Goal: Task Accomplishment & Management: Manage account settings

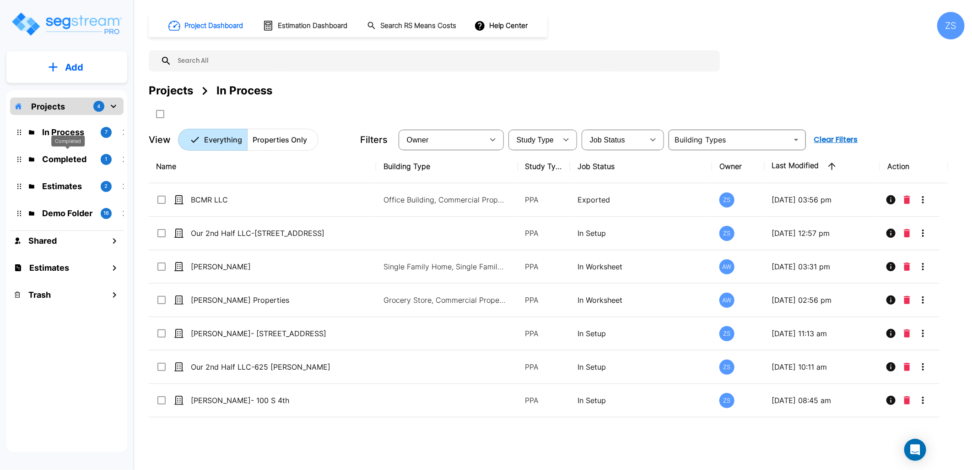
click at [61, 163] on p "Completed" at bounding box center [67, 159] width 51 height 12
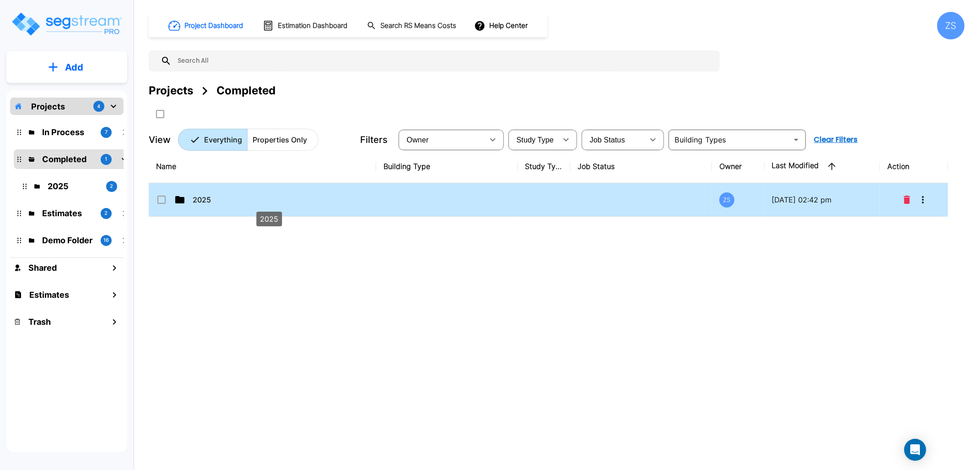
click at [241, 202] on p "2025" at bounding box center [269, 199] width 152 height 11
checkbox input "true"
click at [241, 202] on p "2025" at bounding box center [269, 199] width 152 height 11
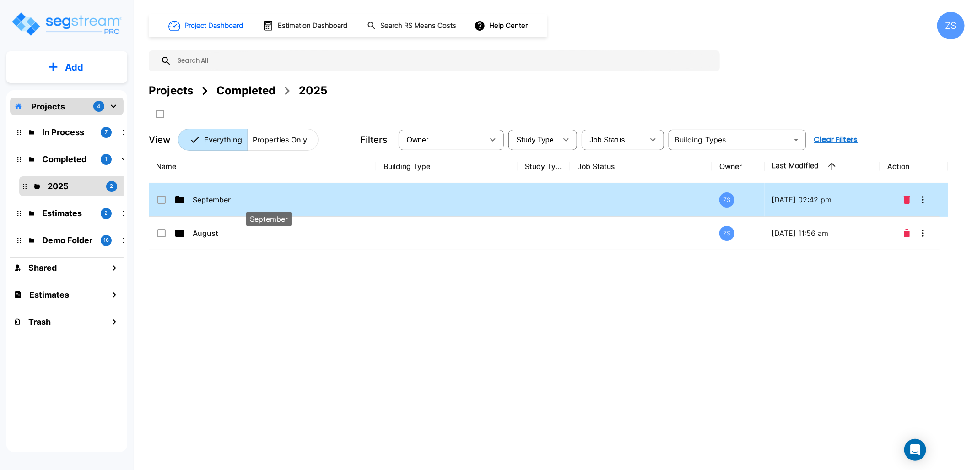
click at [208, 204] on p "September" at bounding box center [269, 199] width 152 height 11
checkbox input "true"
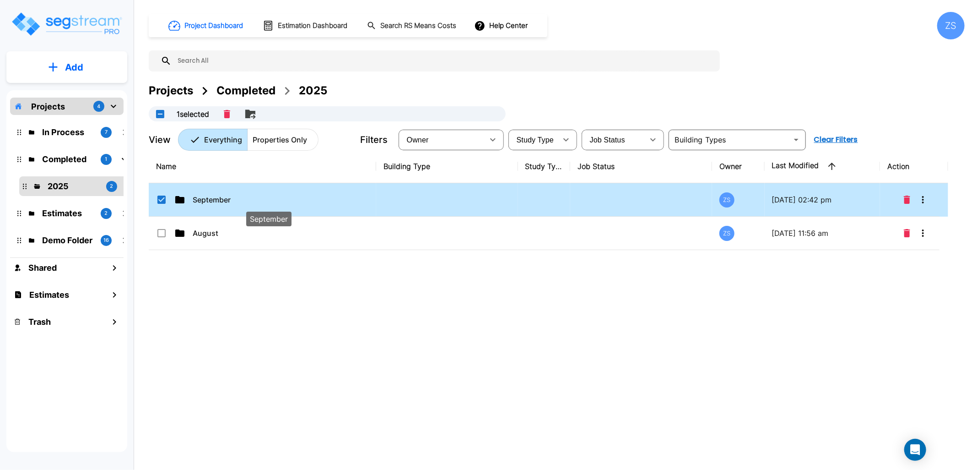
click at [208, 204] on p "September" at bounding box center [269, 199] width 152 height 11
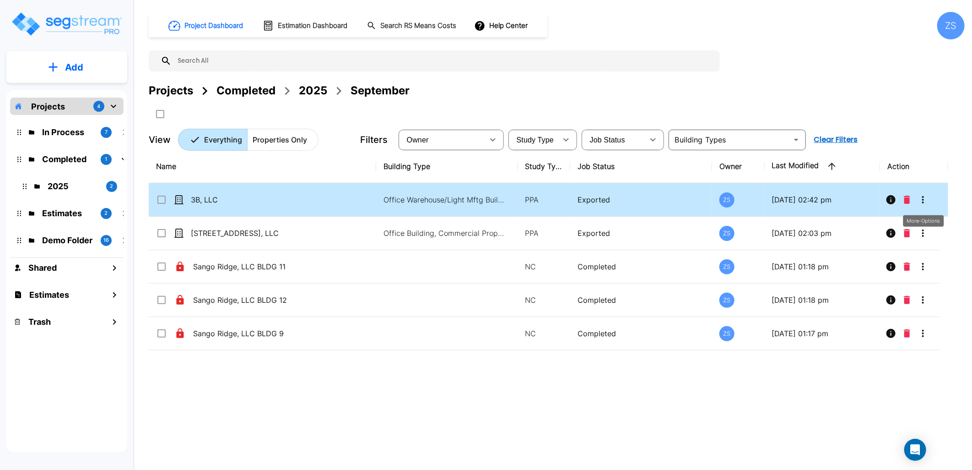
click at [921, 204] on icon "More-Options" at bounding box center [923, 199] width 11 height 11
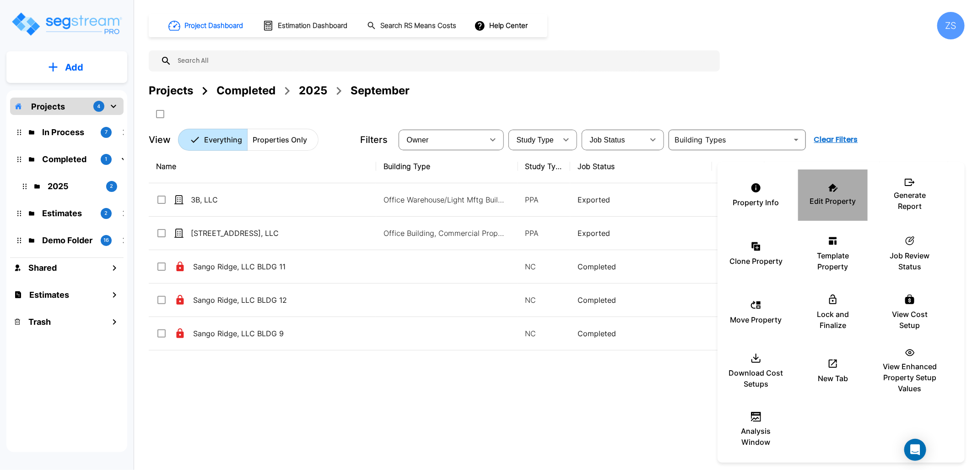
click at [841, 201] on p "Edit Property" at bounding box center [833, 201] width 46 height 11
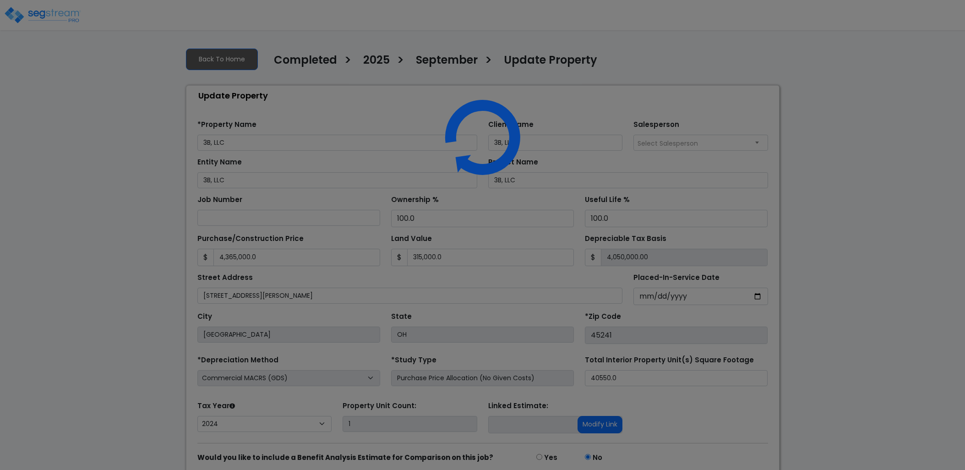
select select "2024"
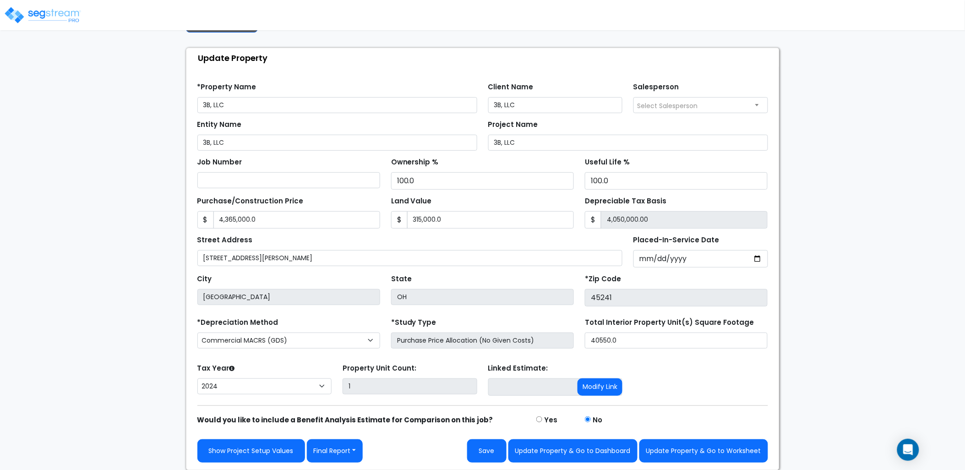
scroll to position [38, 0]
click at [685, 263] on input "2024-11-27" at bounding box center [700, 258] width 135 height 17
click at [685, 260] on input "2024-11-27" at bounding box center [700, 258] width 135 height 17
click at [755, 258] on input "2024-11-27" at bounding box center [700, 258] width 135 height 17
type input "2025-06-03"
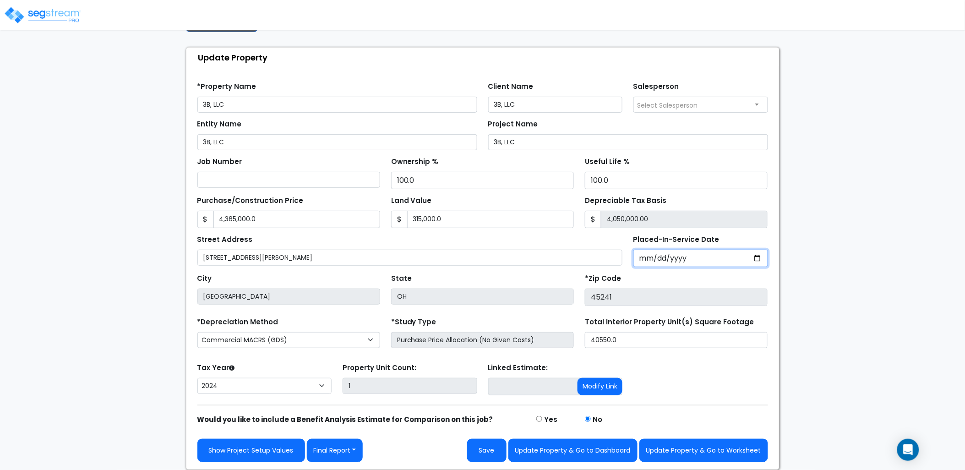
select select "2025"
click at [758, 260] on input "*Purchase Agreement Date" at bounding box center [700, 258] width 135 height 17
type input "2025-06-03"
click at [696, 378] on div "Tax Year Please Enter The Placed In Service Date First. 2026 2025 Prior Years D…" at bounding box center [482, 379] width 581 height 37
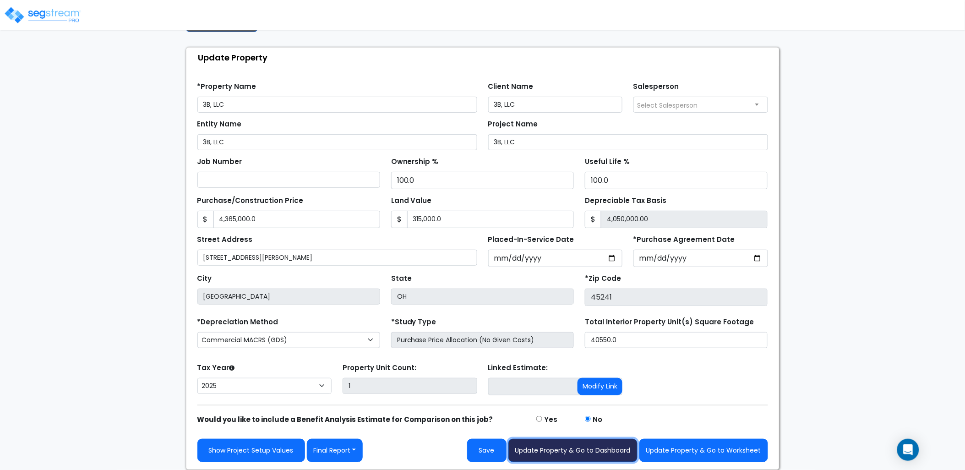
click at [567, 450] on button "Update Property & Go to Dashboard" at bounding box center [572, 450] width 129 height 23
type input "4365000"
type input "315000"
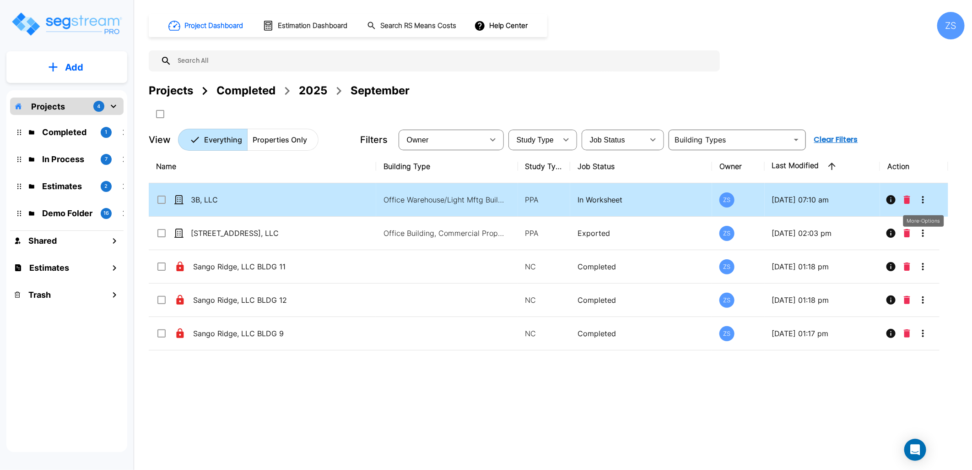
click at [922, 201] on icon "More-Options" at bounding box center [923, 199] width 11 height 11
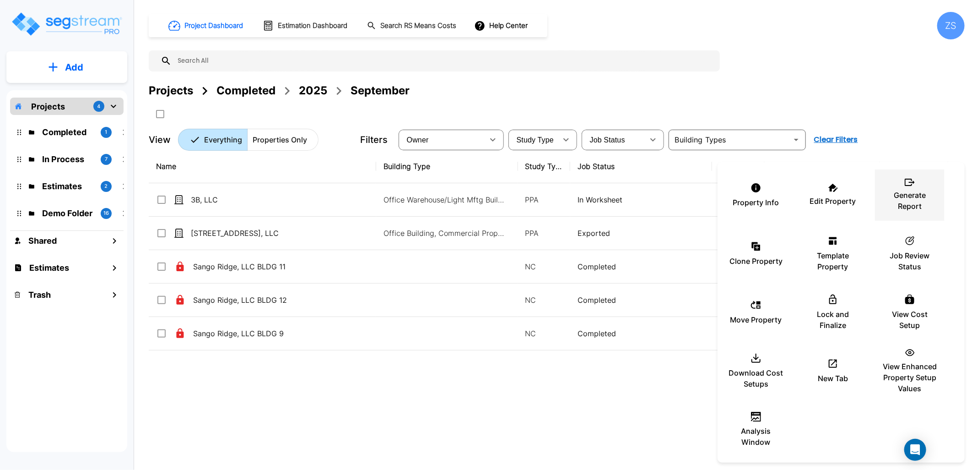
click at [919, 201] on p "Generate Report" at bounding box center [910, 201] width 55 height 22
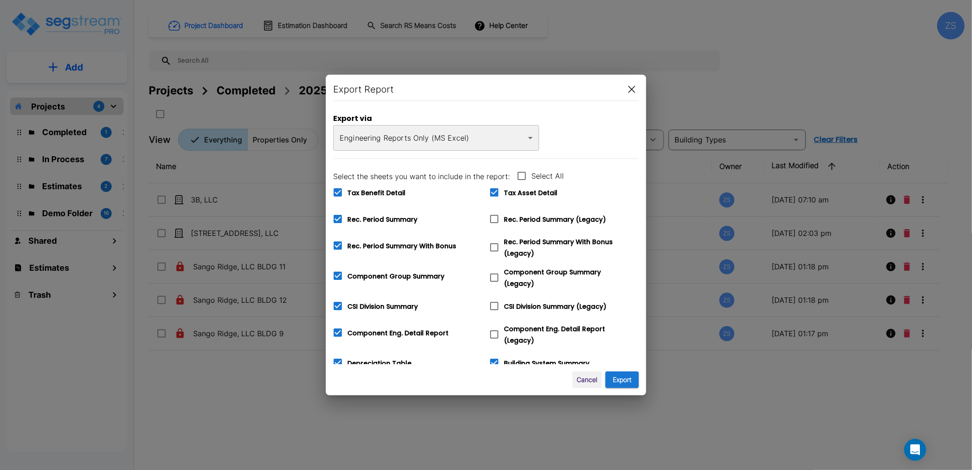
click at [486, 146] on body "× Property has been updated successfully × Your report is being generated. Be p…" at bounding box center [486, 235] width 972 height 470
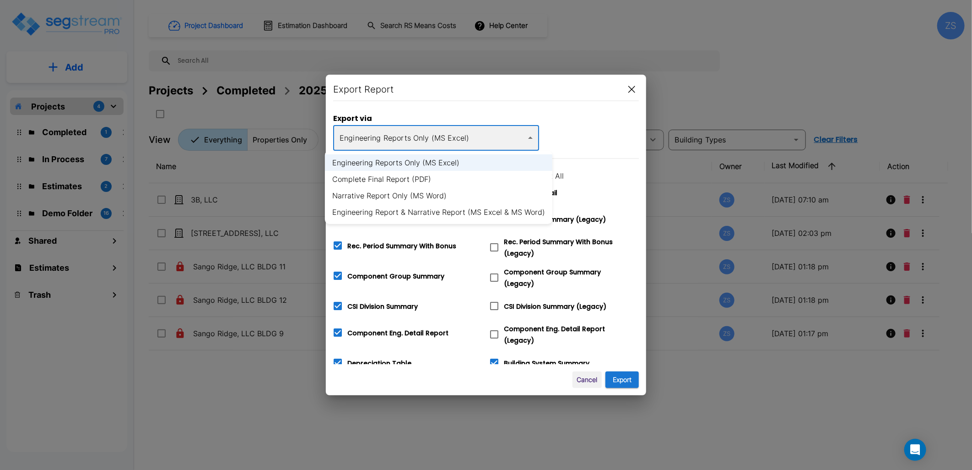
click at [395, 176] on li "Complete Final Report (PDF)" at bounding box center [439, 179] width 228 height 16
type input "pdf"
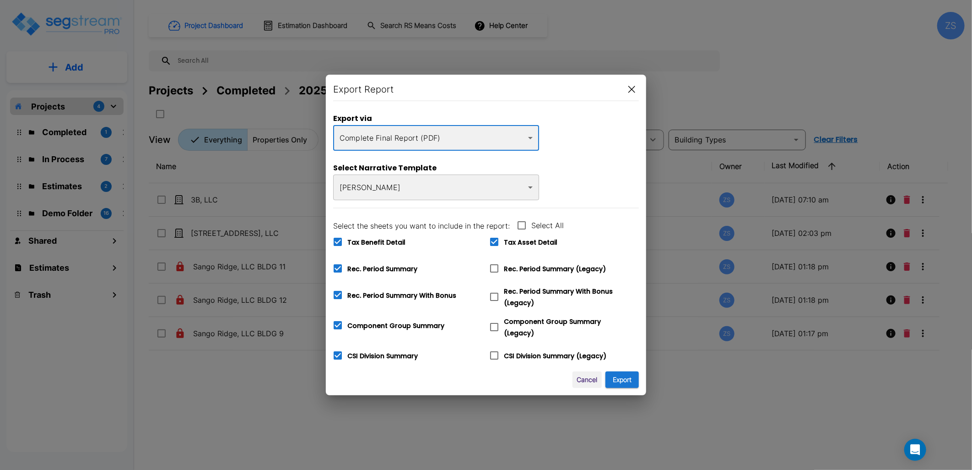
drag, startPoint x: 369, startPoint y: 241, endPoint x: 373, endPoint y: 259, distance: 18.1
click at [370, 241] on span "Tax Benefit Detail" at bounding box center [377, 242] width 58 height 9
click at [337, 240] on input "Tax Benefit Detail" at bounding box center [332, 236] width 9 height 8
checkbox input "false"
click at [371, 268] on span "Rec. Period Summary" at bounding box center [383, 268] width 70 height 9
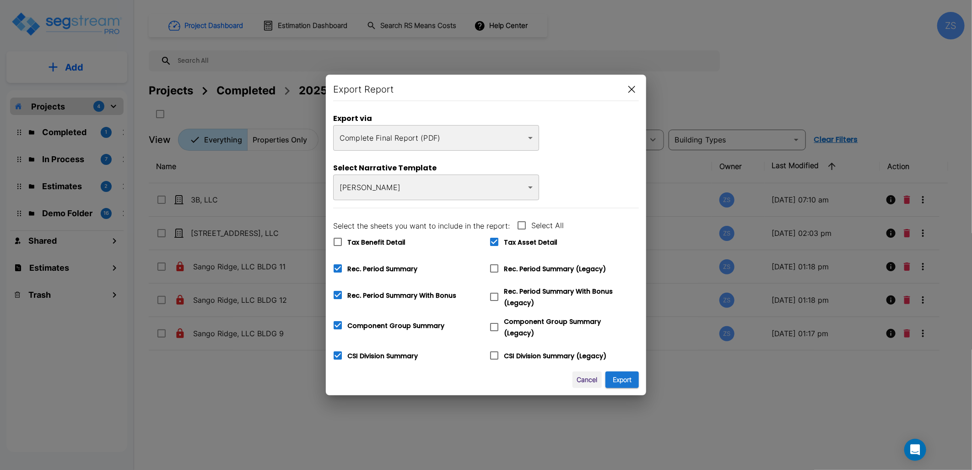
click at [337, 266] on input "Rec. Period Summary" at bounding box center [332, 263] width 9 height 8
checkbox input "false"
click at [625, 378] on button "Export" at bounding box center [622, 379] width 33 height 17
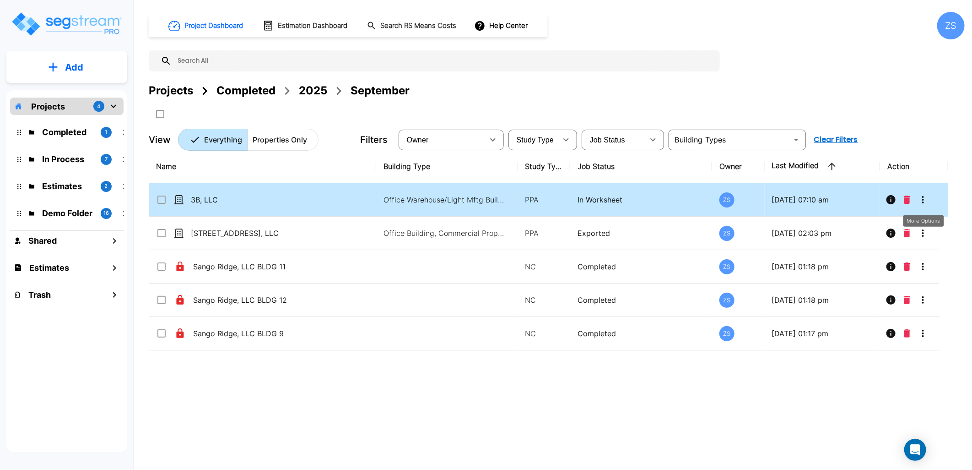
click at [926, 202] on icon "More-Options" at bounding box center [923, 199] width 11 height 11
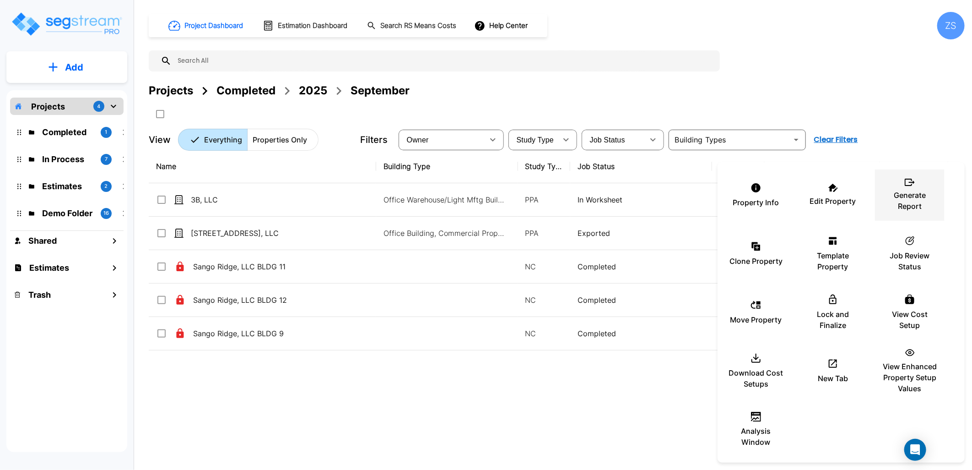
click at [912, 203] on p "Generate Report" at bounding box center [910, 201] width 55 height 22
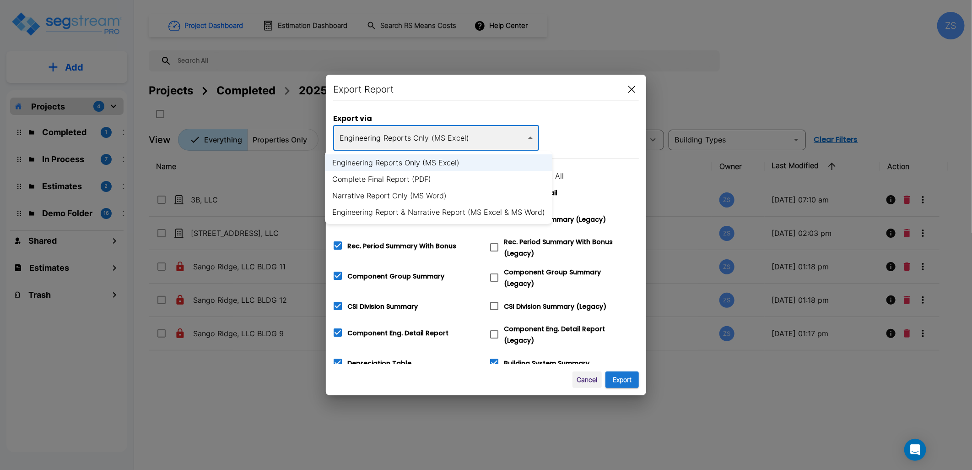
click at [492, 143] on body "× Property has been updated successfully × Your report is being generated. Be p…" at bounding box center [486, 235] width 972 height 470
click at [591, 131] on div at bounding box center [486, 235] width 972 height 470
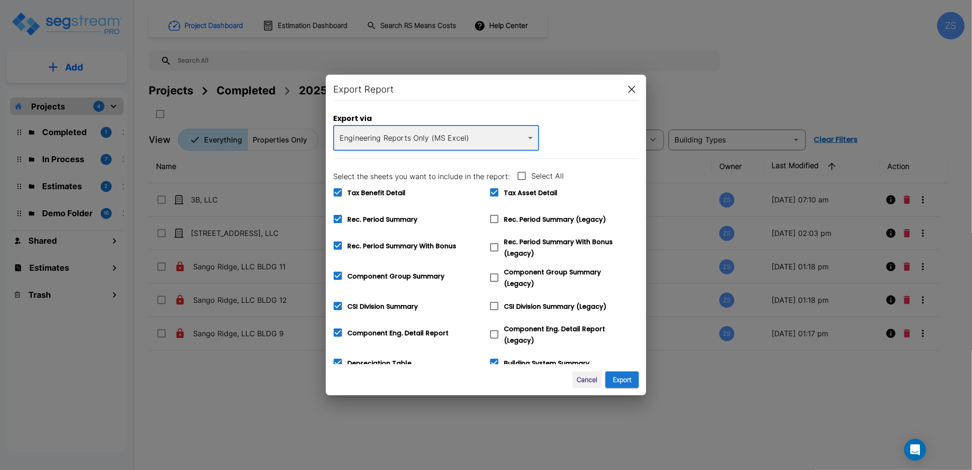
click at [521, 177] on icon at bounding box center [521, 175] width 11 height 11
click at [521, 174] on input "Select All" at bounding box center [516, 170] width 9 height 8
click at [521, 177] on icon at bounding box center [522, 176] width 8 height 8
click at [521, 174] on input "Select All" at bounding box center [516, 170] width 9 height 8
checkbox input "false"
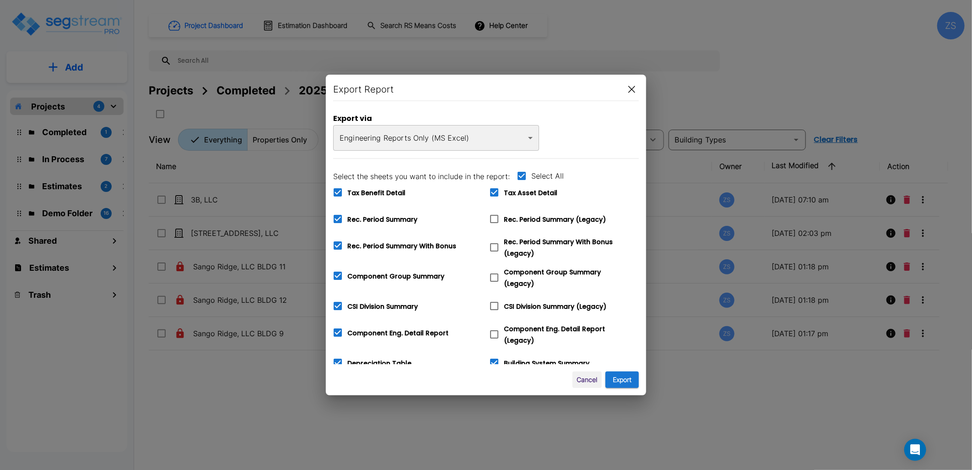
checkbox input "false"
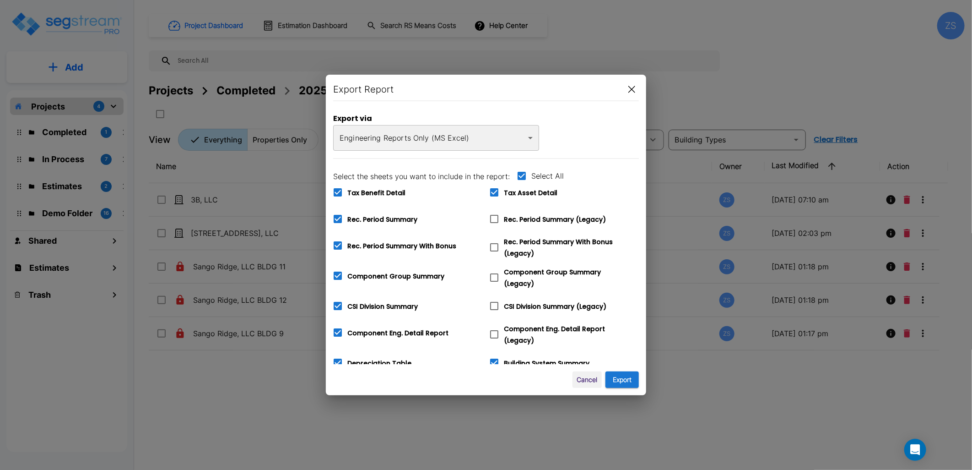
checkbox input "false"
checkbox input "true"
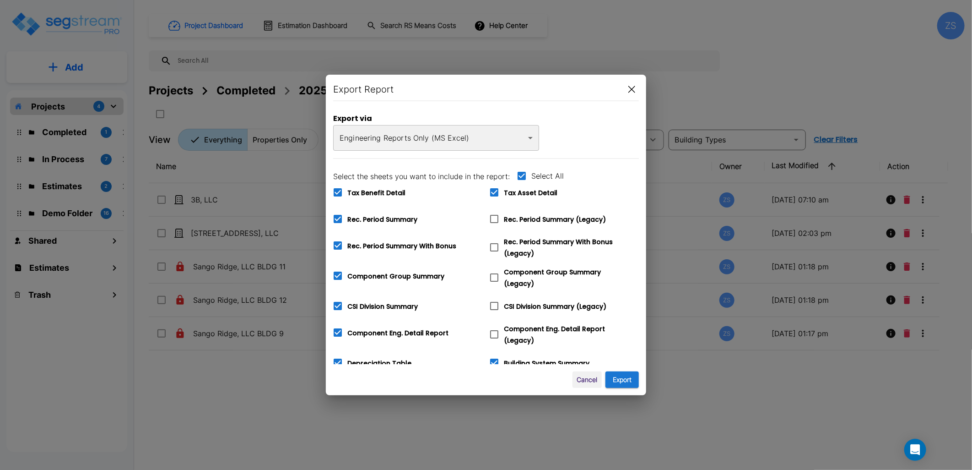
checkbox input "true"
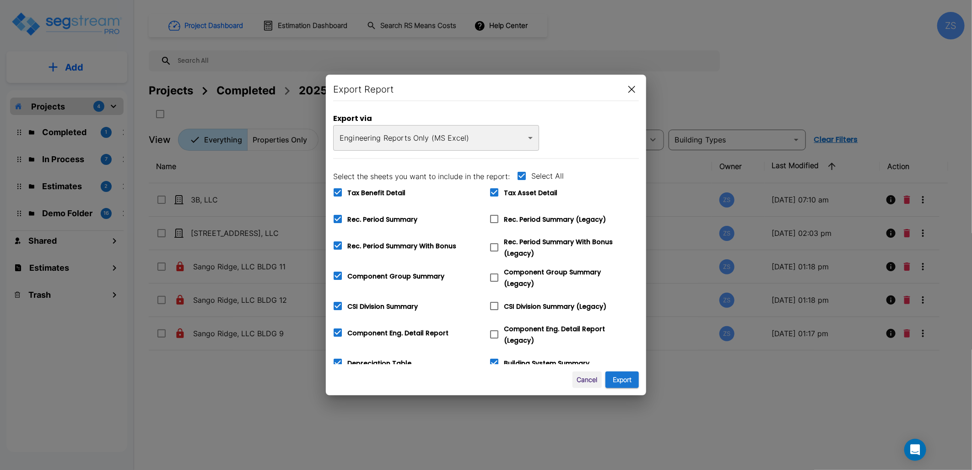
checkbox input "true"
click at [519, 177] on icon at bounding box center [521, 175] width 11 height 11
click at [519, 174] on input "Select All" at bounding box center [516, 170] width 9 height 8
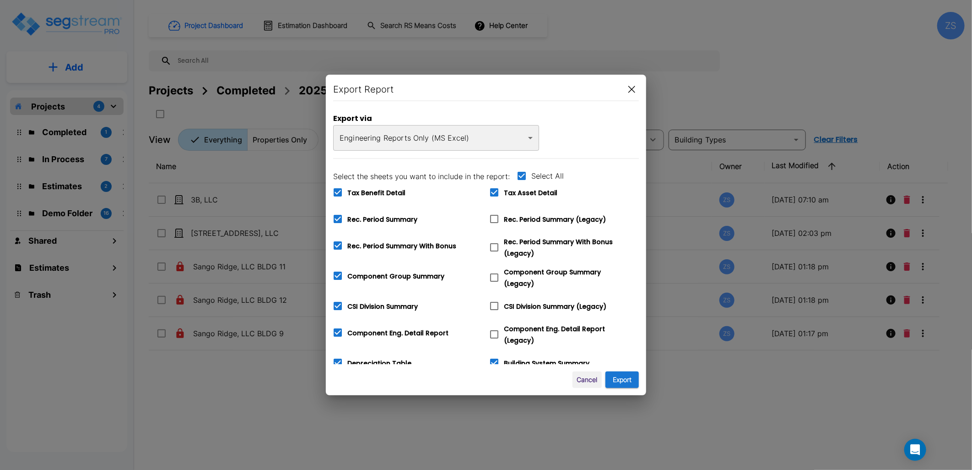
click at [520, 176] on icon at bounding box center [522, 176] width 8 height 8
click at [520, 174] on input "Select All" at bounding box center [516, 170] width 9 height 8
checkbox input "false"
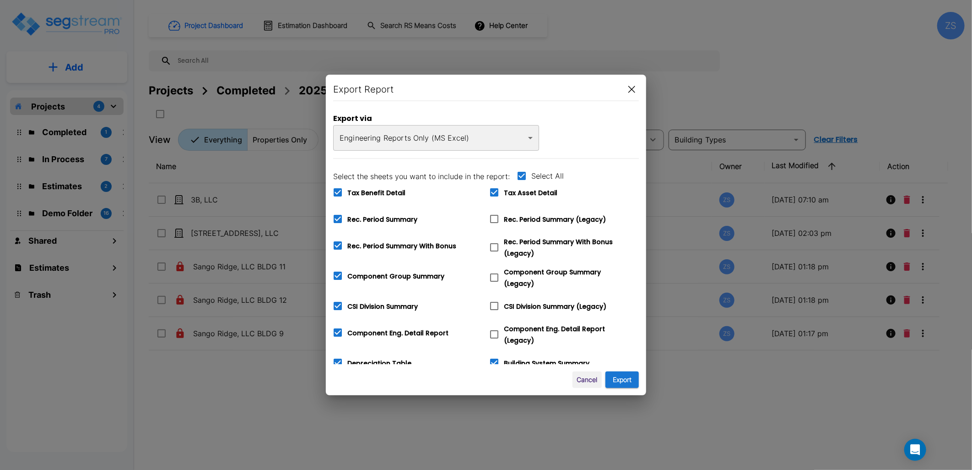
checkbox input "false"
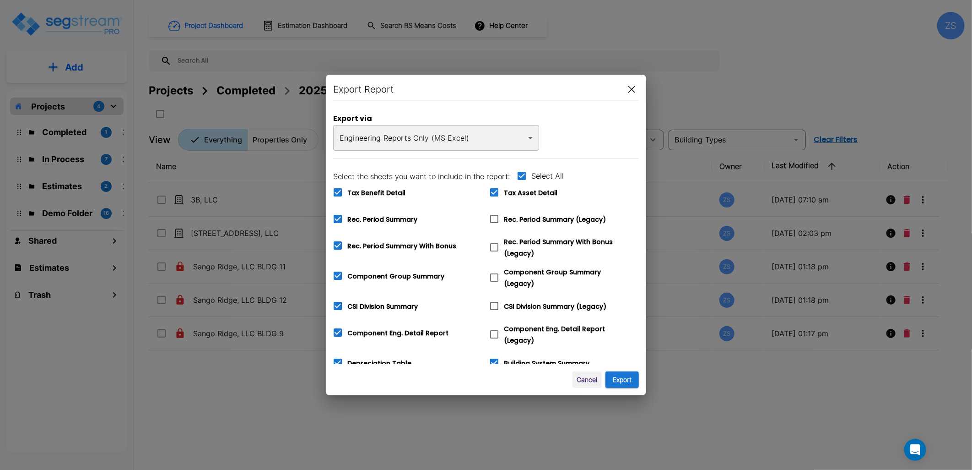
checkbox input "false"
click at [497, 192] on icon at bounding box center [494, 192] width 11 height 11
click at [494, 190] on input "Tax Asset Detail" at bounding box center [489, 187] width 9 height 8
checkbox input "true"
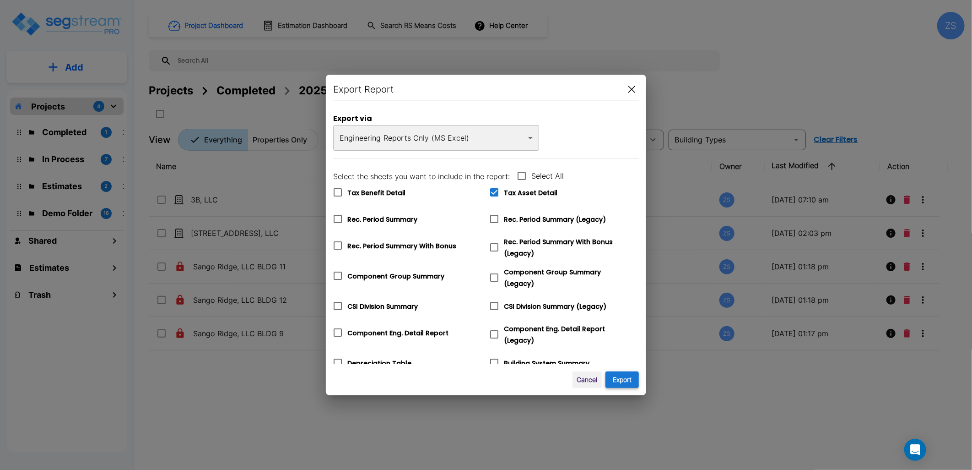
click at [619, 383] on button "Export" at bounding box center [622, 379] width 33 height 17
